Goal: Task Accomplishment & Management: Manage account settings

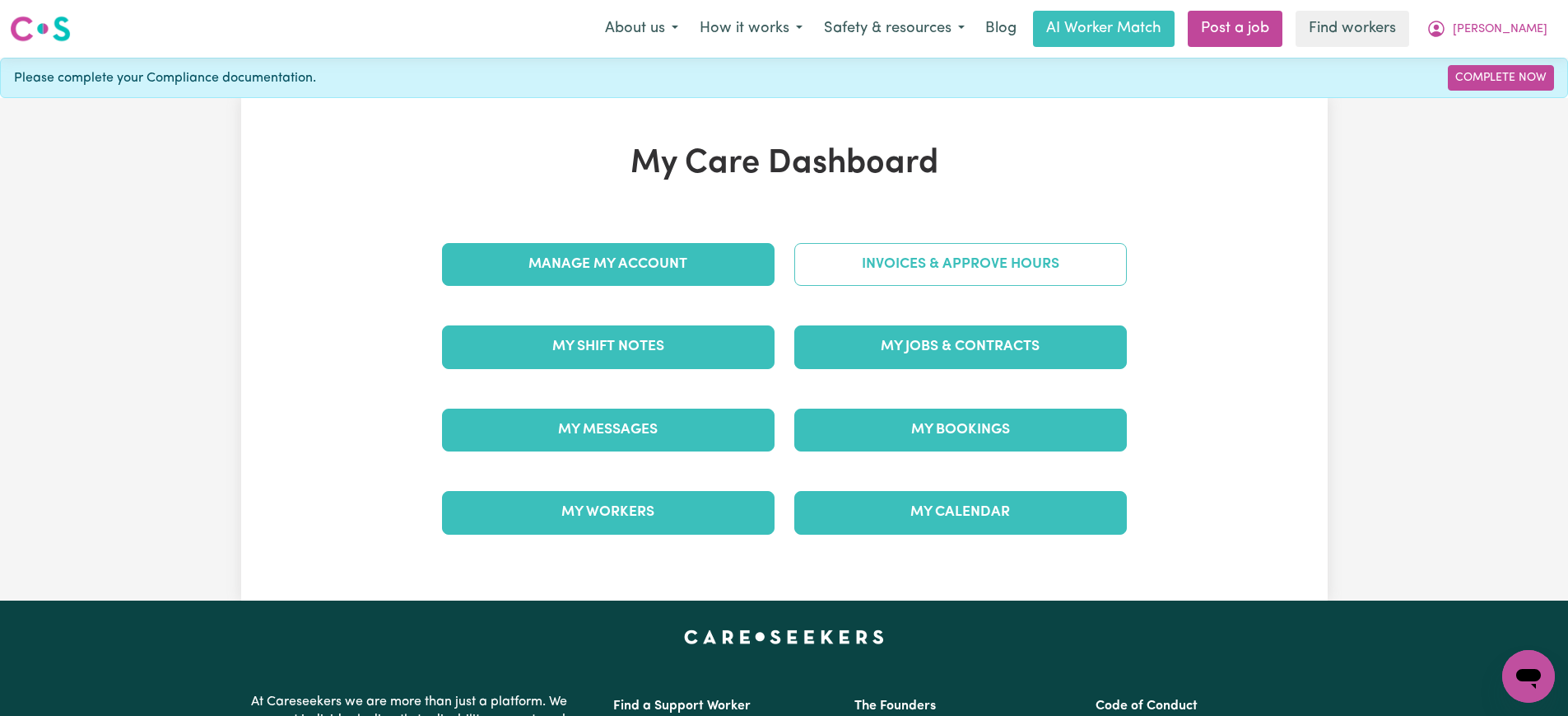
click at [854, 264] on link "Invoices & Approve Hours" at bounding box center [960, 264] width 333 height 43
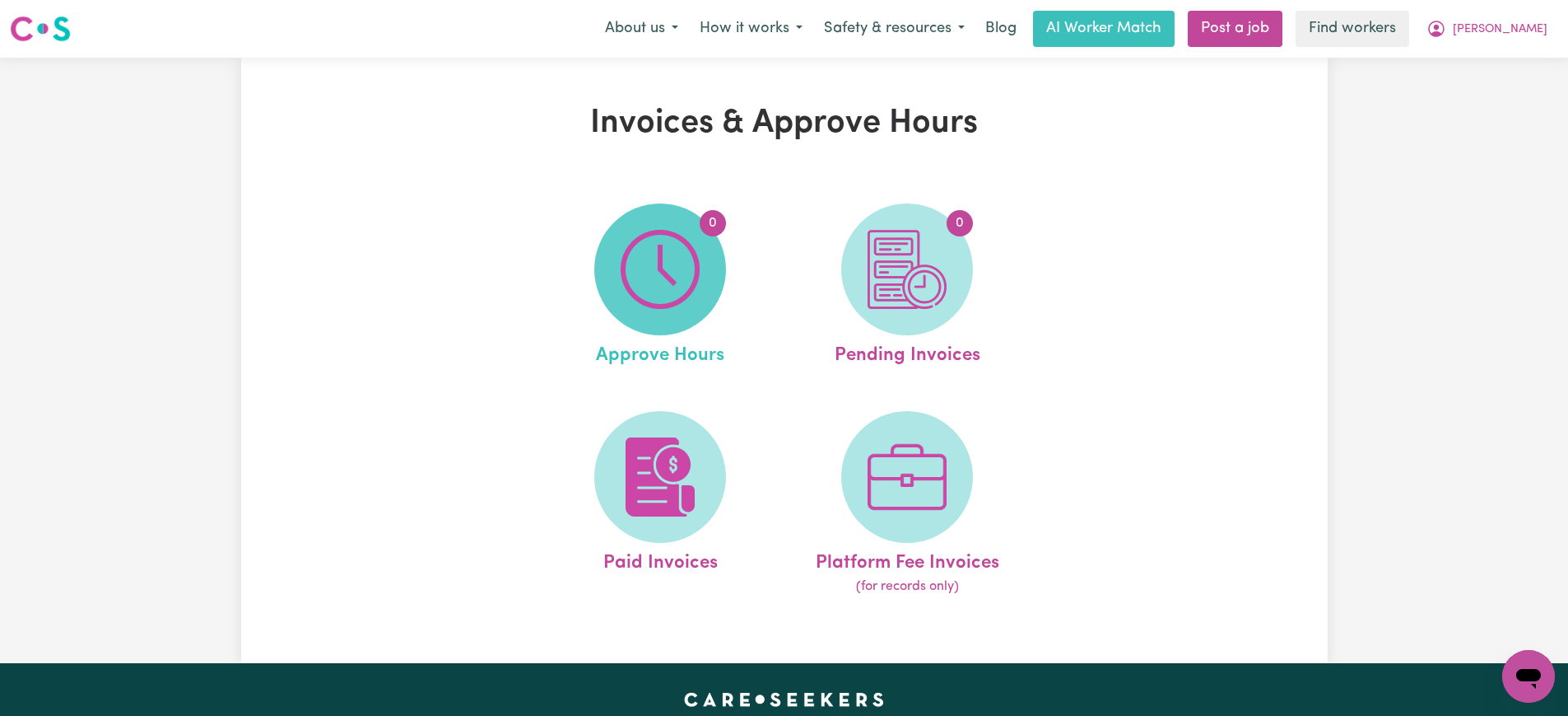
click at [623, 281] on img at bounding box center [660, 269] width 79 height 79
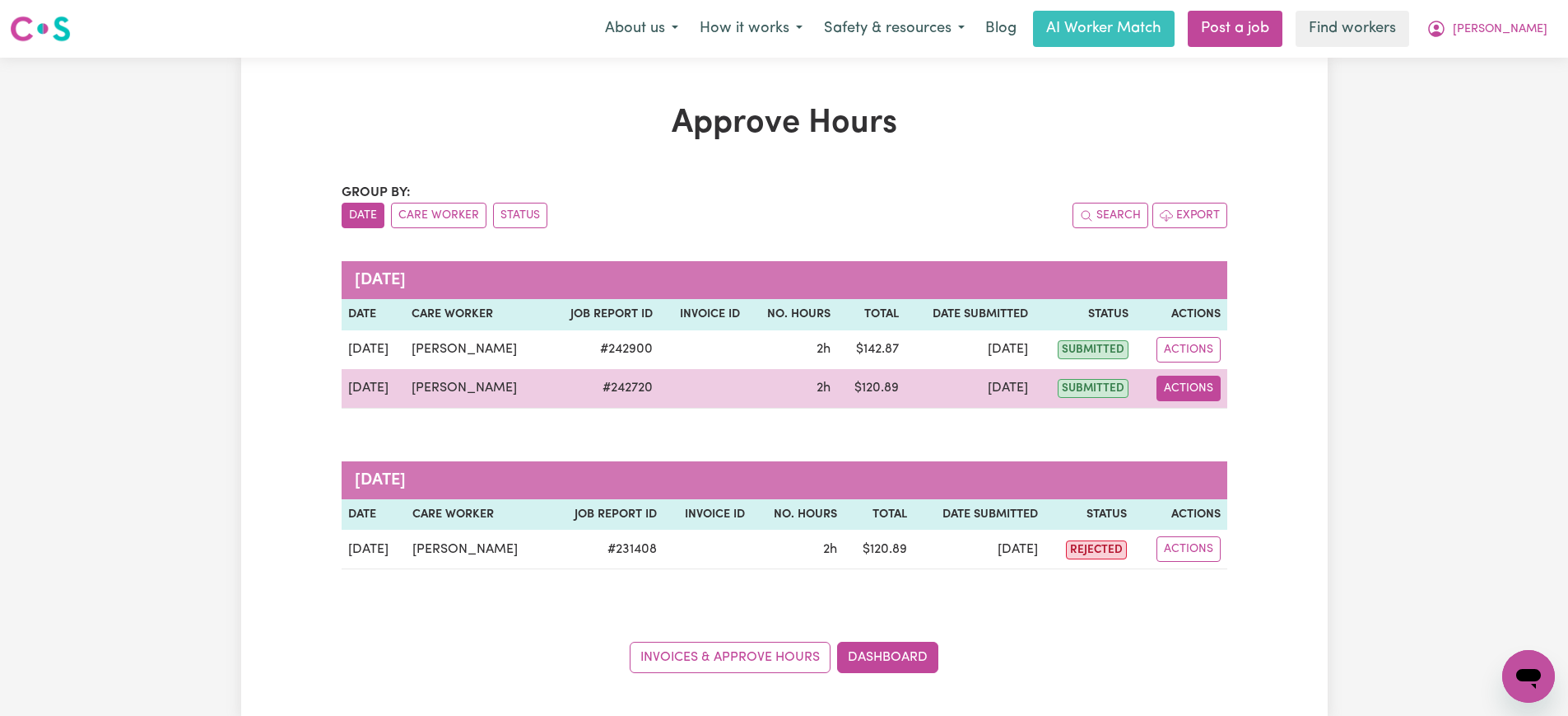
click at [1220, 393] on button "Actions" at bounding box center [1188, 388] width 64 height 25
click at [1221, 430] on link "View Job Report" at bounding box center [1229, 426] width 141 height 33
select select "pm"
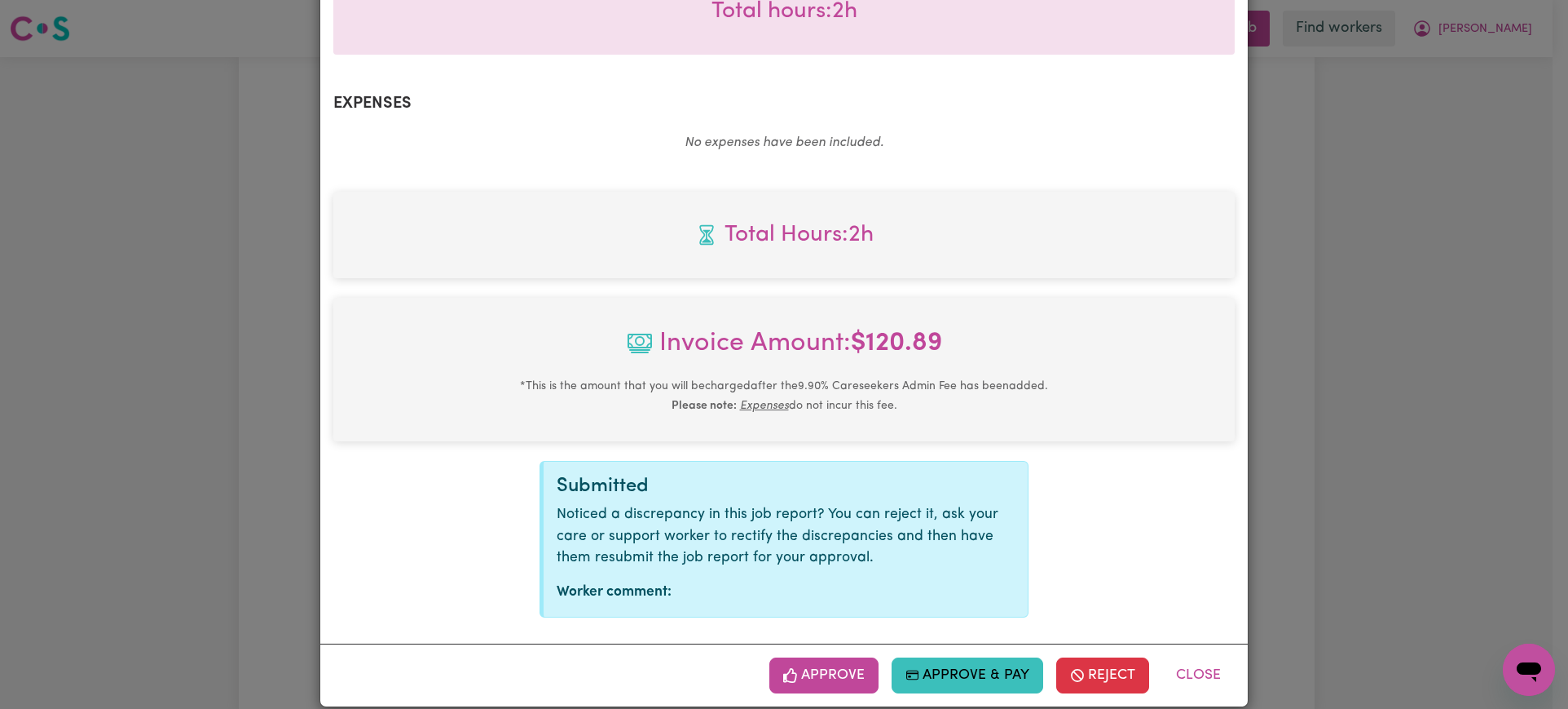
scroll to position [571, 0]
drag, startPoint x: 858, startPoint y: 651, endPoint x: 947, endPoint y: 587, distance: 109.6
click at [857, 656] on button "Approve" at bounding box center [824, 674] width 110 height 36
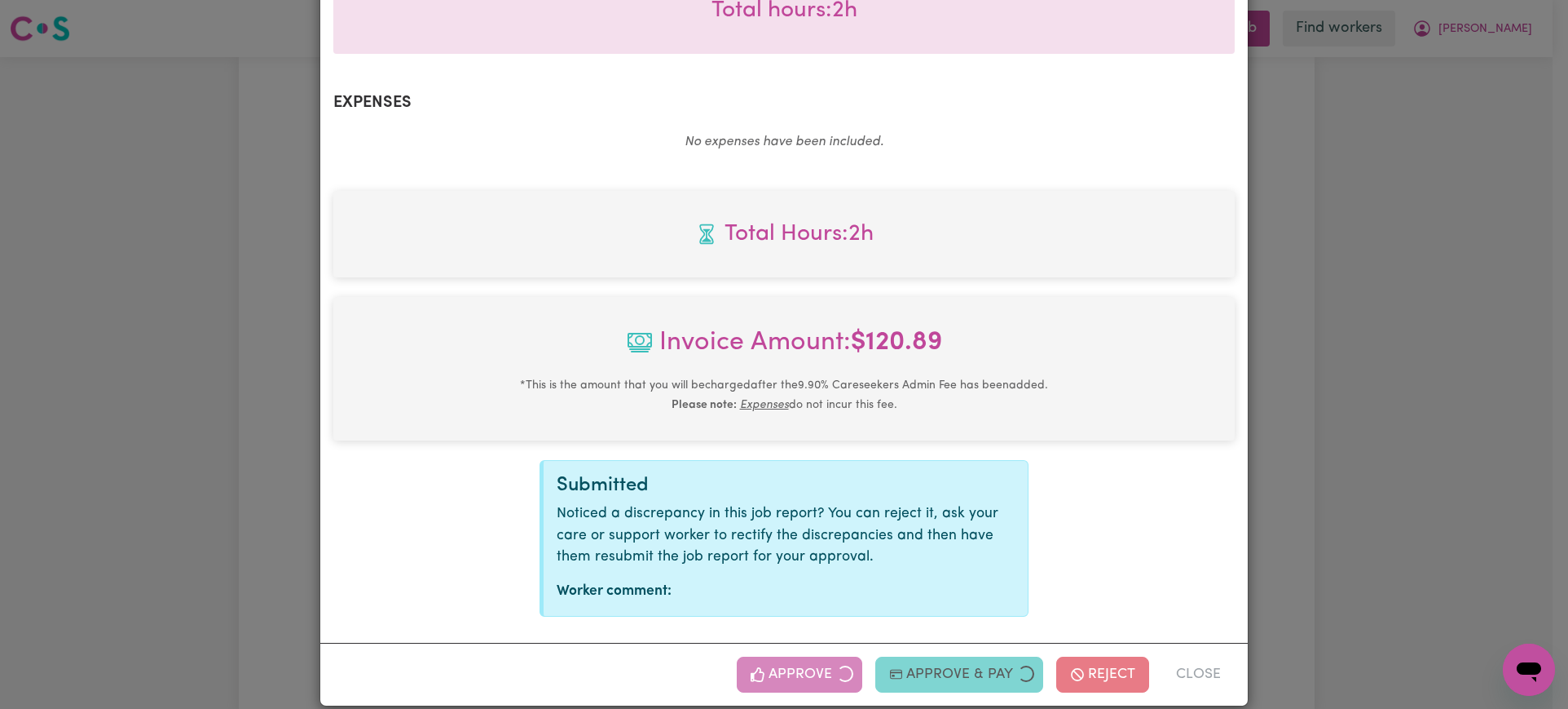
click at [1422, 392] on div "Job Report # 242720 - [GEOGRAPHIC_DATA][PERSON_NAME] Summary Job report # 24272…" at bounding box center [784, 354] width 1568 height 709
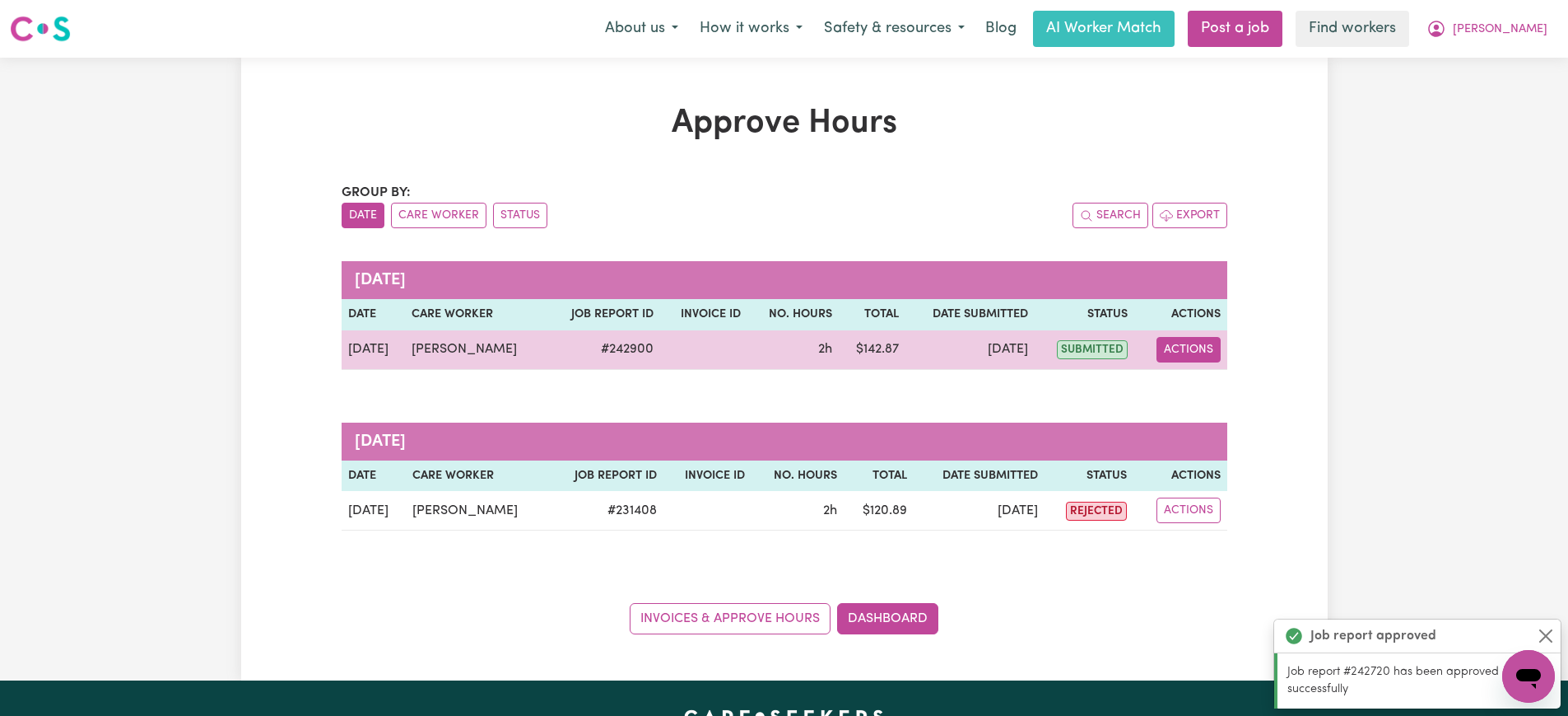
click at [1164, 344] on button "Actions" at bounding box center [1188, 349] width 64 height 25
click at [1180, 371] on link "View Job Report" at bounding box center [1228, 388] width 141 height 33
select select "pm"
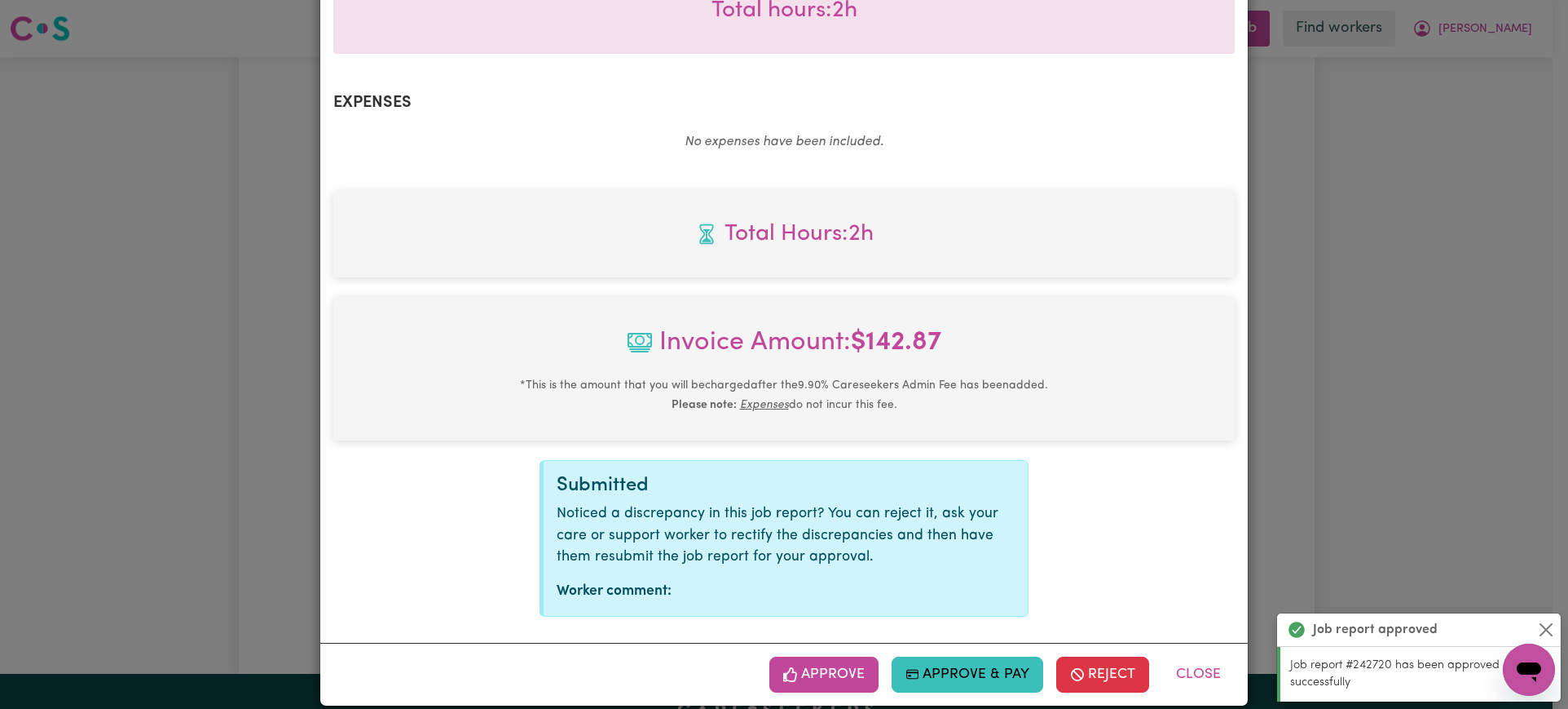
click at [825, 656] on button "Approve" at bounding box center [824, 674] width 110 height 36
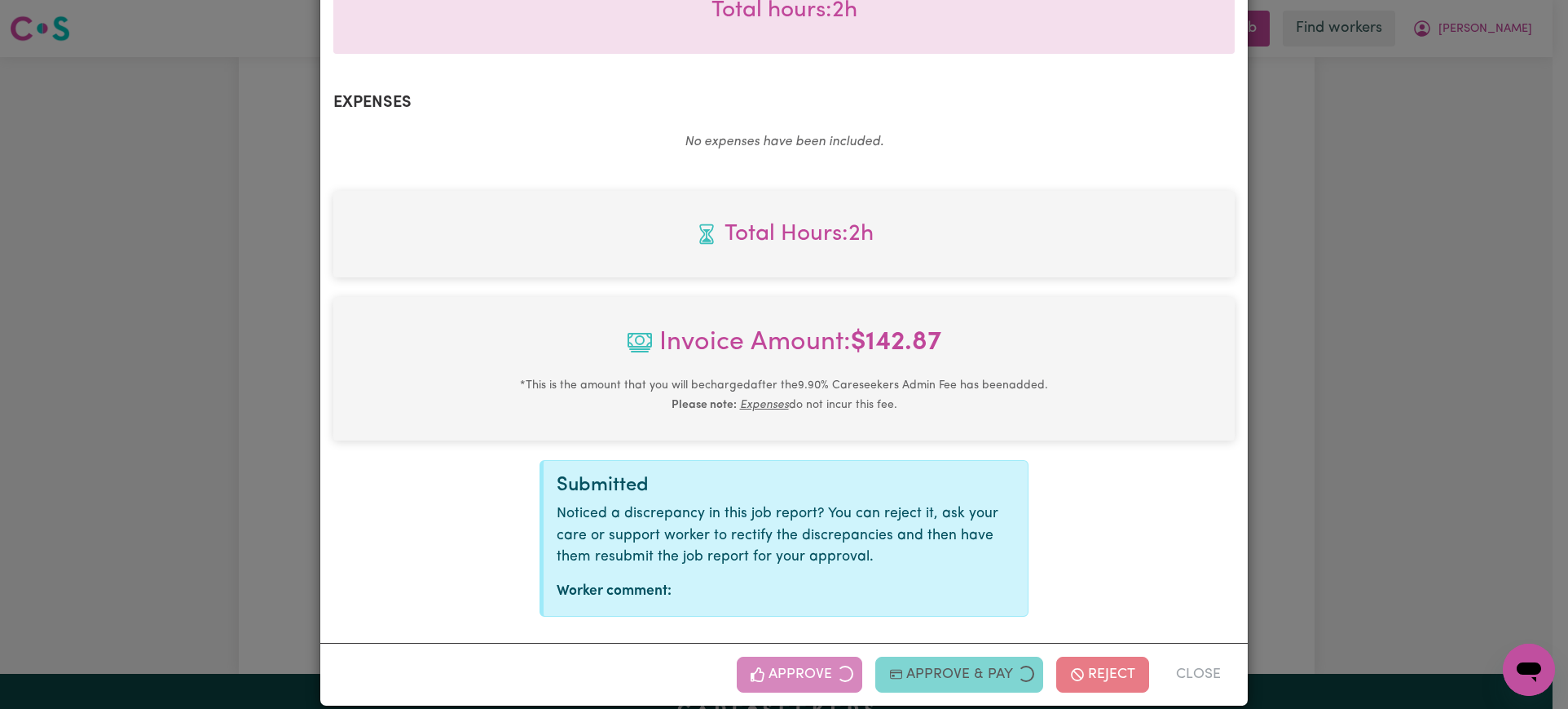
click at [1348, 368] on div "Job Report # 242900 - [PERSON_NAME] Summary Job report # 242900 Client name: [P…" at bounding box center [784, 354] width 1568 height 709
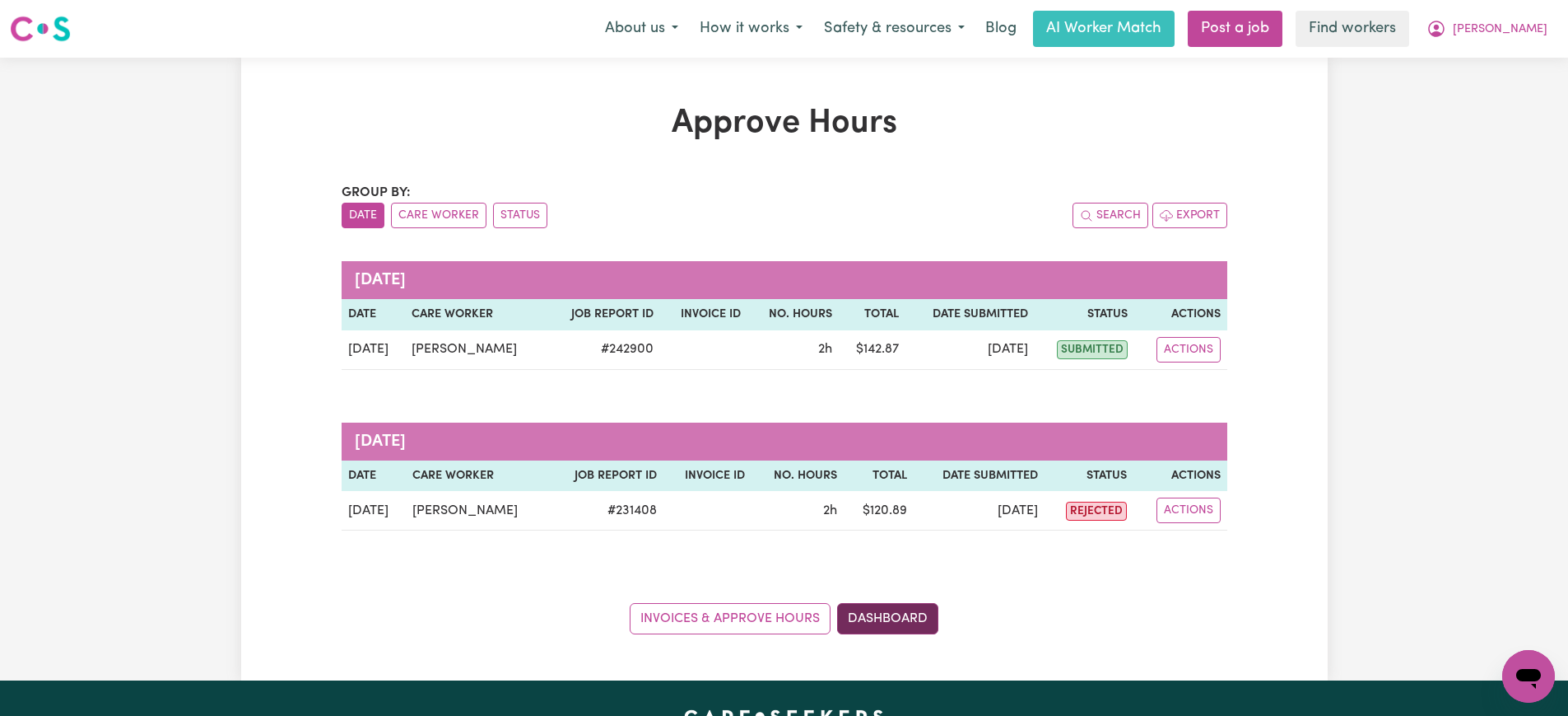
click at [883, 620] on link "Dashboard" at bounding box center [887, 618] width 102 height 31
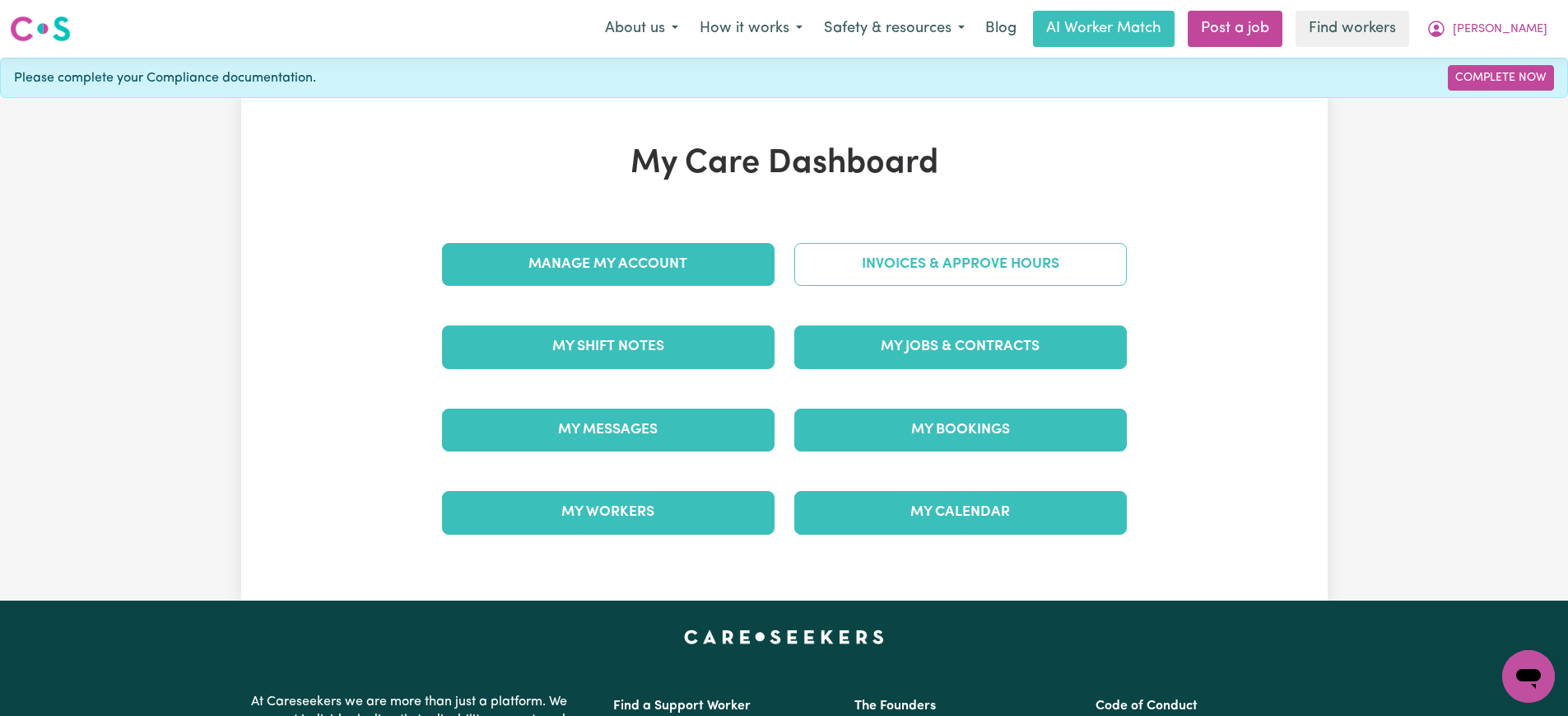
click at [851, 261] on link "Invoices & Approve Hours" at bounding box center [960, 264] width 333 height 43
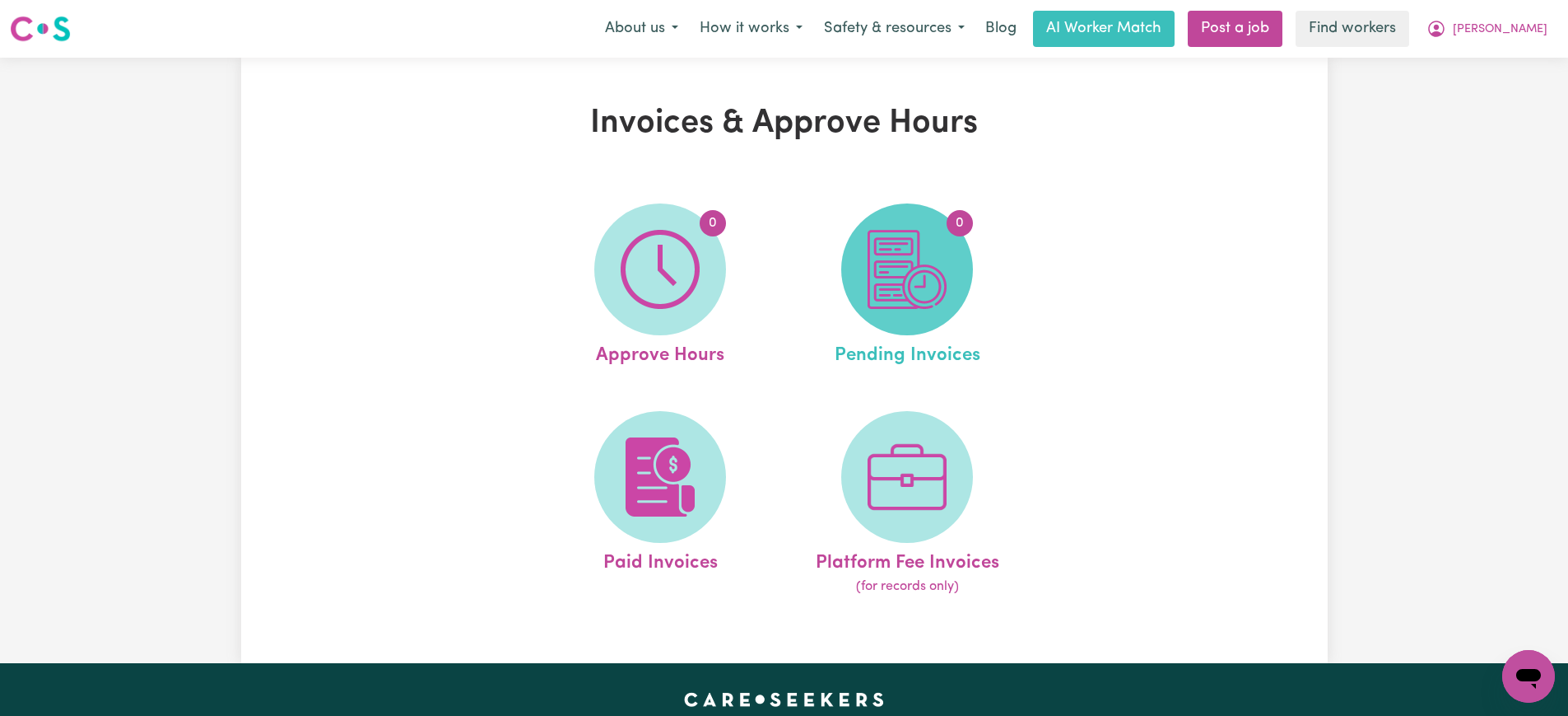
click at [941, 303] on img at bounding box center [907, 269] width 79 height 79
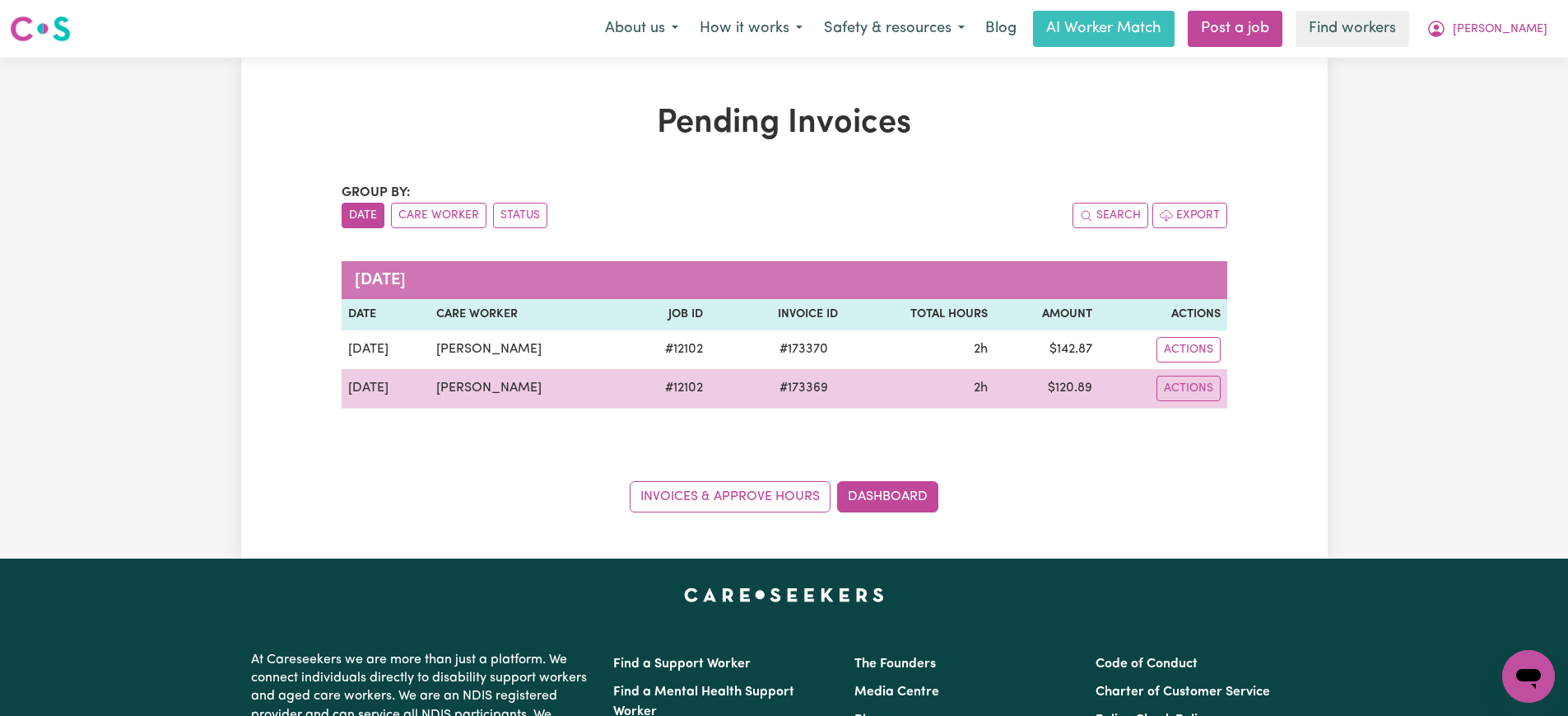
click at [798, 385] on span "# 173369" at bounding box center [804, 388] width 68 height 20
click at [797, 386] on span "# 173369" at bounding box center [804, 388] width 68 height 20
copy span "173369"
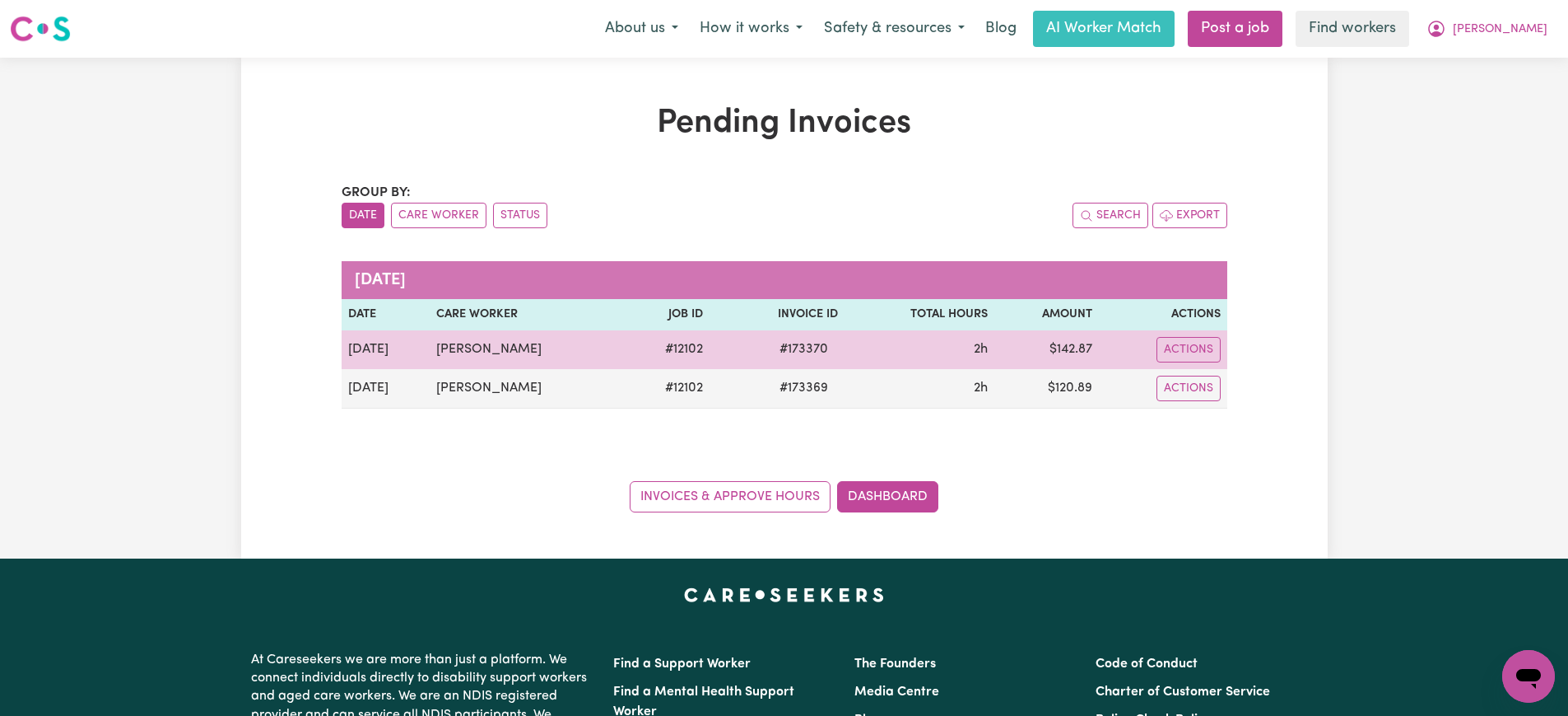
click at [806, 342] on span "# 173370" at bounding box center [804, 349] width 68 height 20
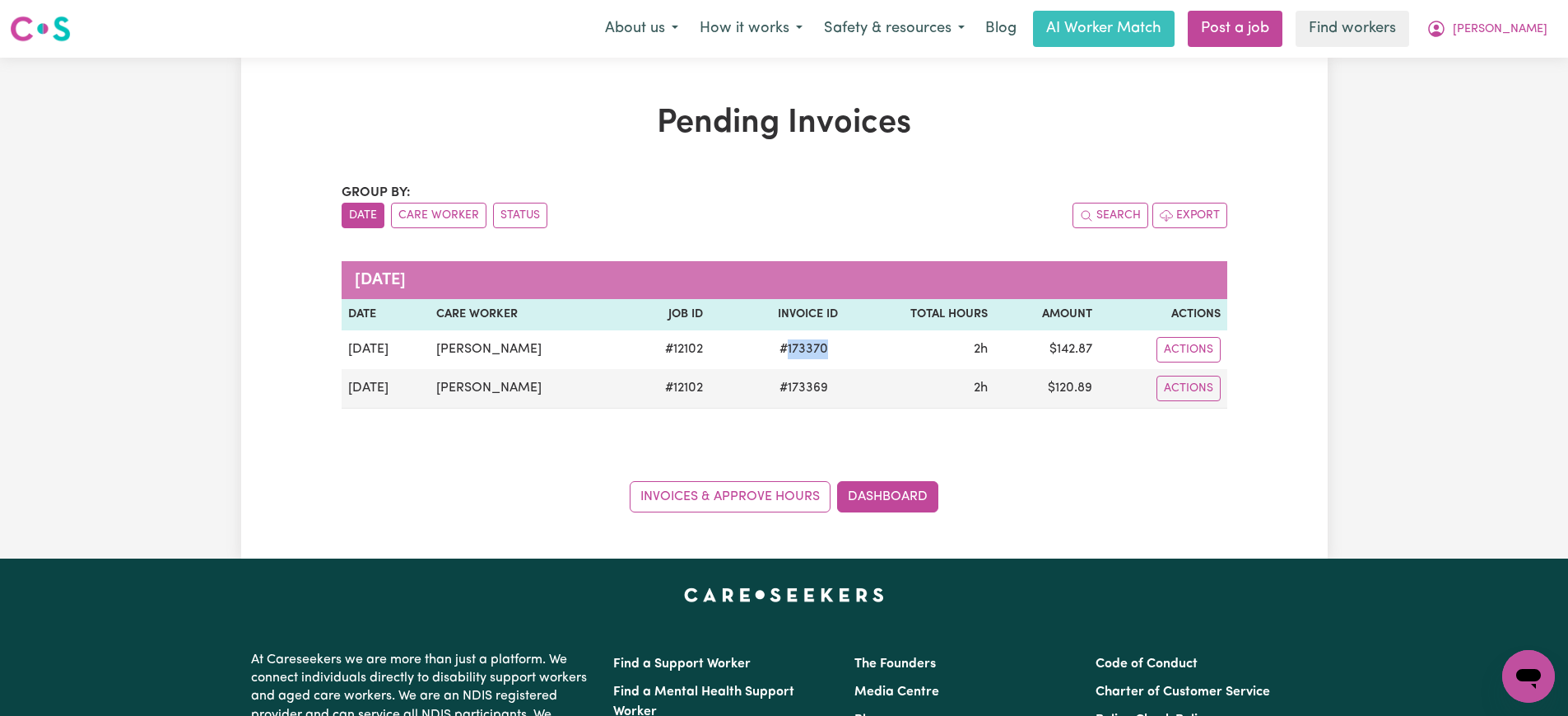
copy span "173370"
drag, startPoint x: 1487, startPoint y: 29, endPoint x: 1487, endPoint y: 40, distance: 11.0
click at [1447, 28] on icon "My Account" at bounding box center [1437, 29] width 20 height 20
click at [1486, 93] on link "Logout" at bounding box center [1492, 94] width 130 height 31
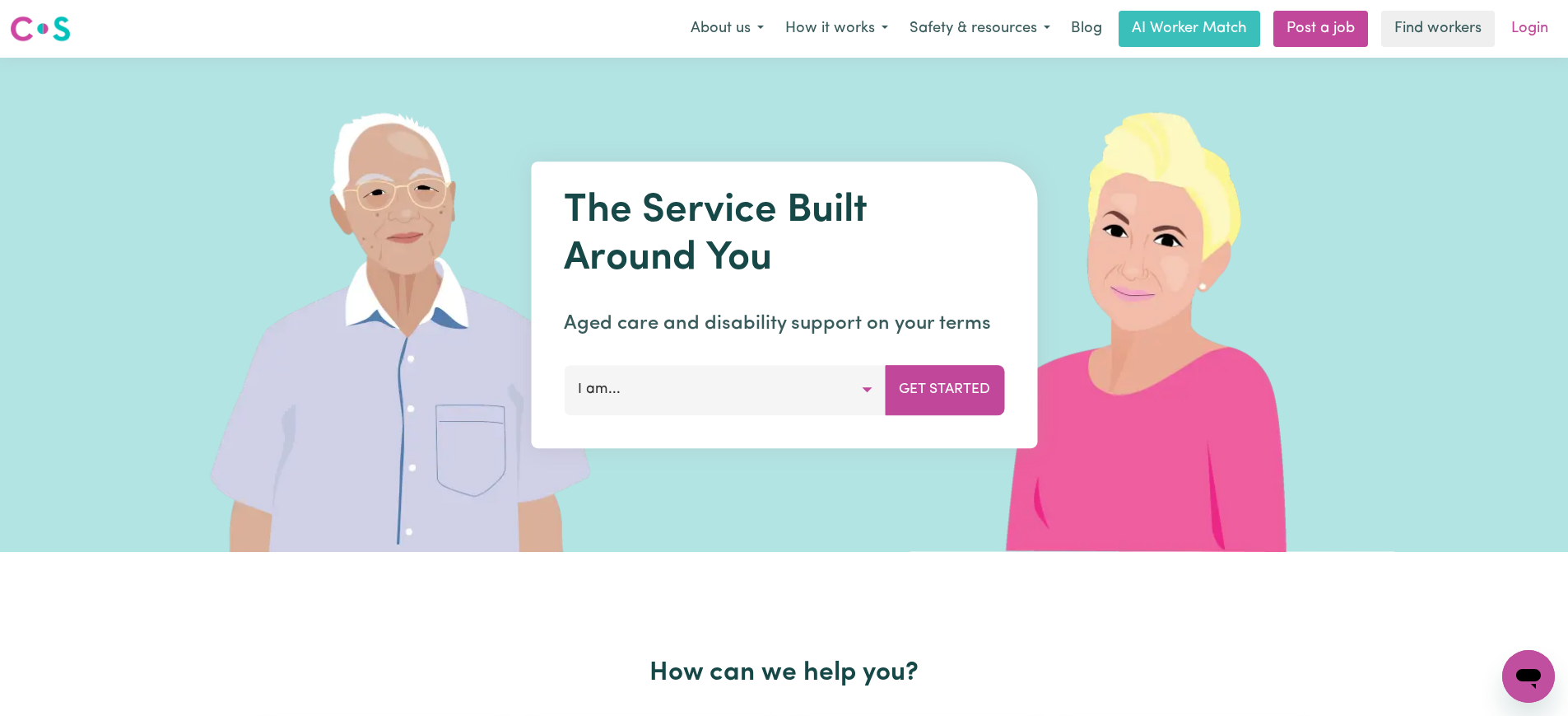
click at [1527, 29] on link "Login" at bounding box center [1529, 29] width 57 height 36
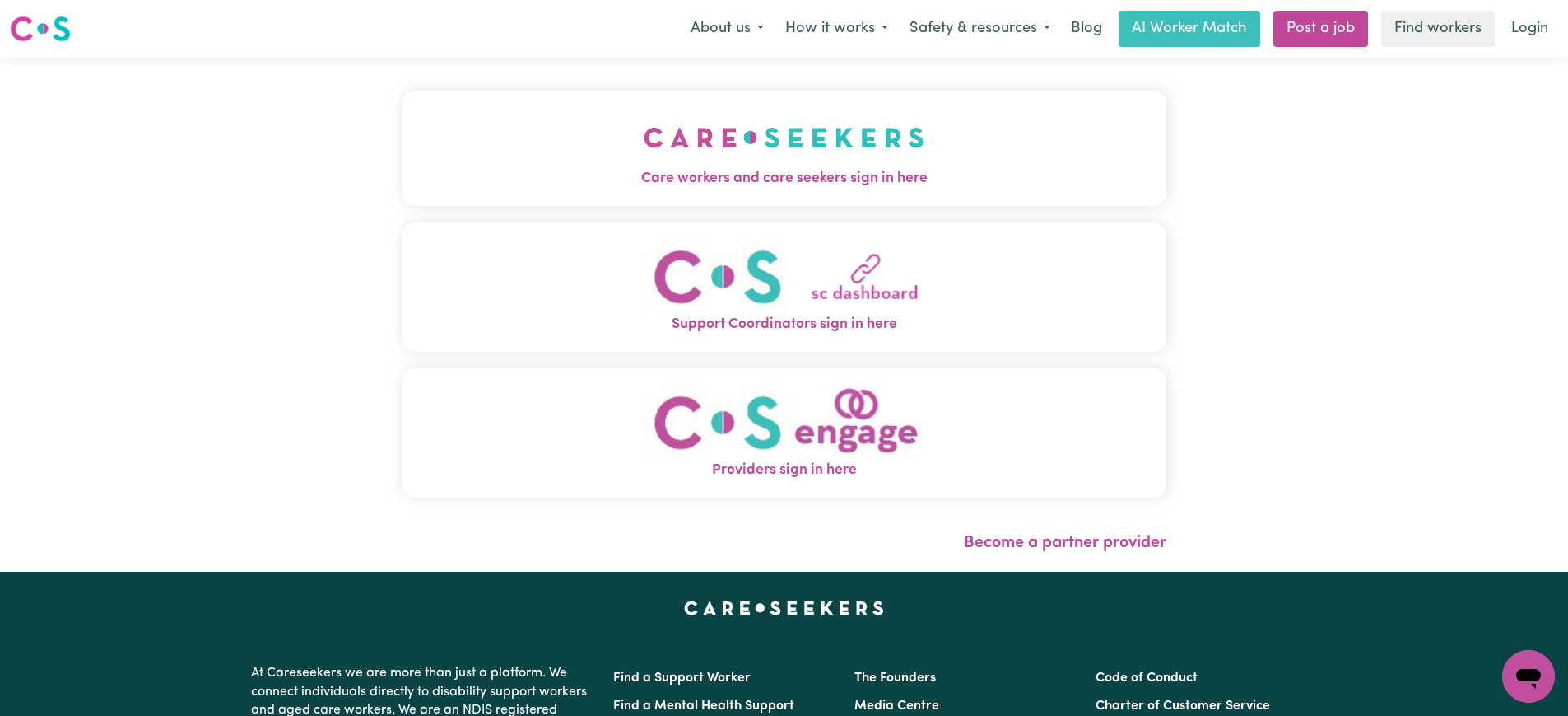
click at [755, 152] on img "Care workers and care seekers sign in here" at bounding box center [784, 138] width 281 height 61
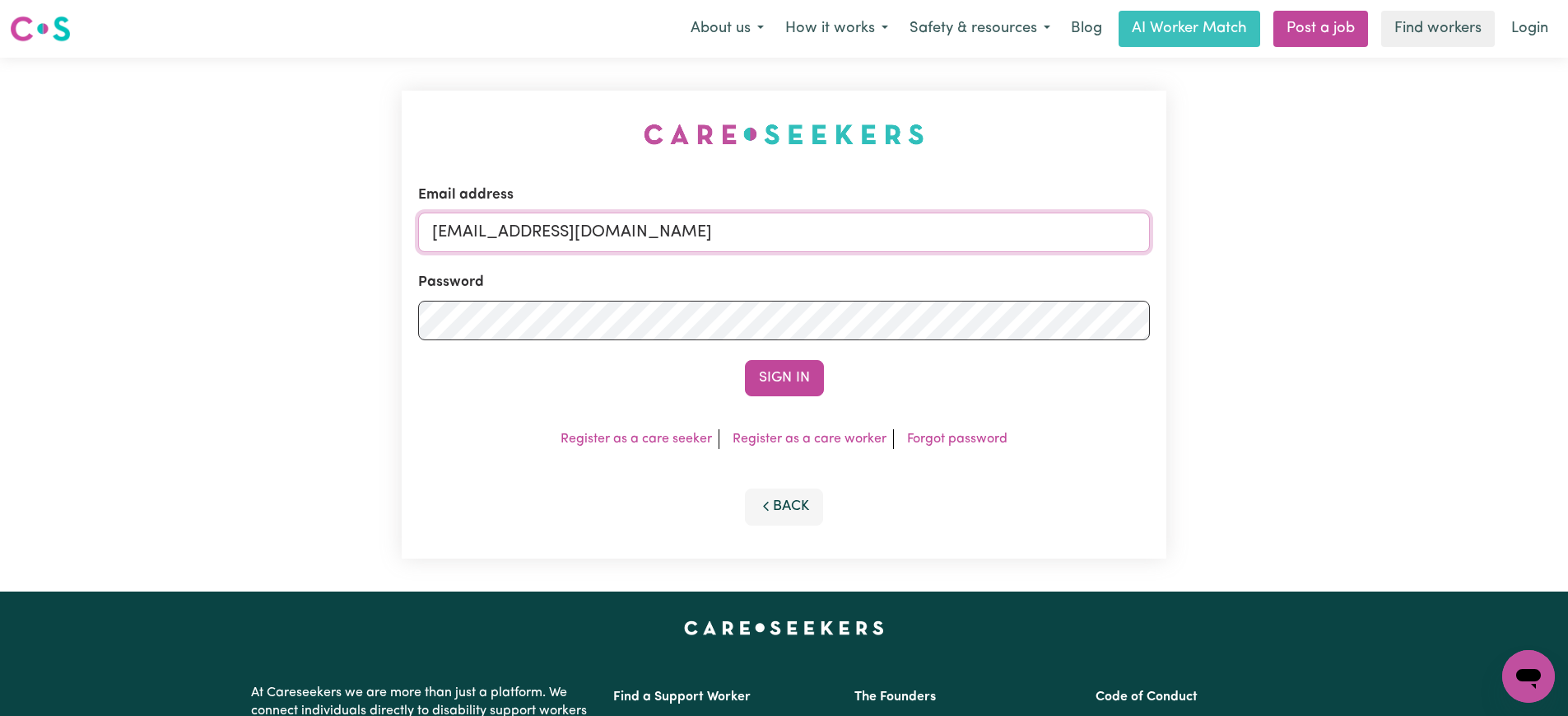
drag, startPoint x: 531, startPoint y: 233, endPoint x: 1085, endPoint y: 190, distance: 555.7
click at [1095, 231] on input "[EMAIL_ADDRESS][DOMAIN_NAME]" at bounding box center [784, 232] width 732 height 40
type input "[EMAIL_ADDRESS][DOMAIN_NAME]"
click at [745, 360] on button "Sign In" at bounding box center [785, 378] width 79 height 36
